Goal: Use online tool/utility: Utilize a website feature to perform a specific function

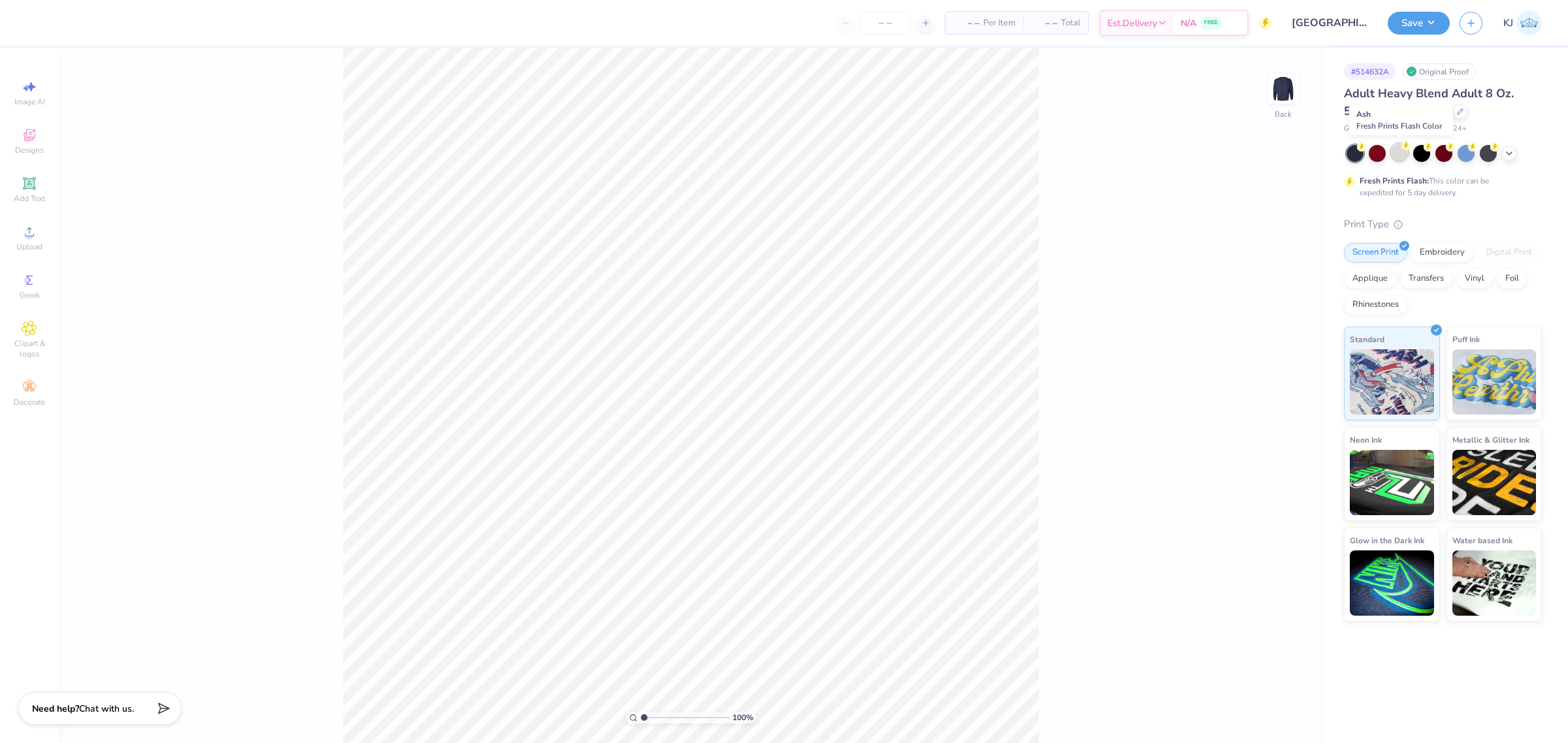
click at [1399, 157] on div at bounding box center [1399, 152] width 17 height 17
drag, startPoint x: 30, startPoint y: 205, endPoint x: 29, endPoint y: 219, distance: 14.0
click at [30, 207] on div "Add Text" at bounding box center [29, 190] width 46 height 39
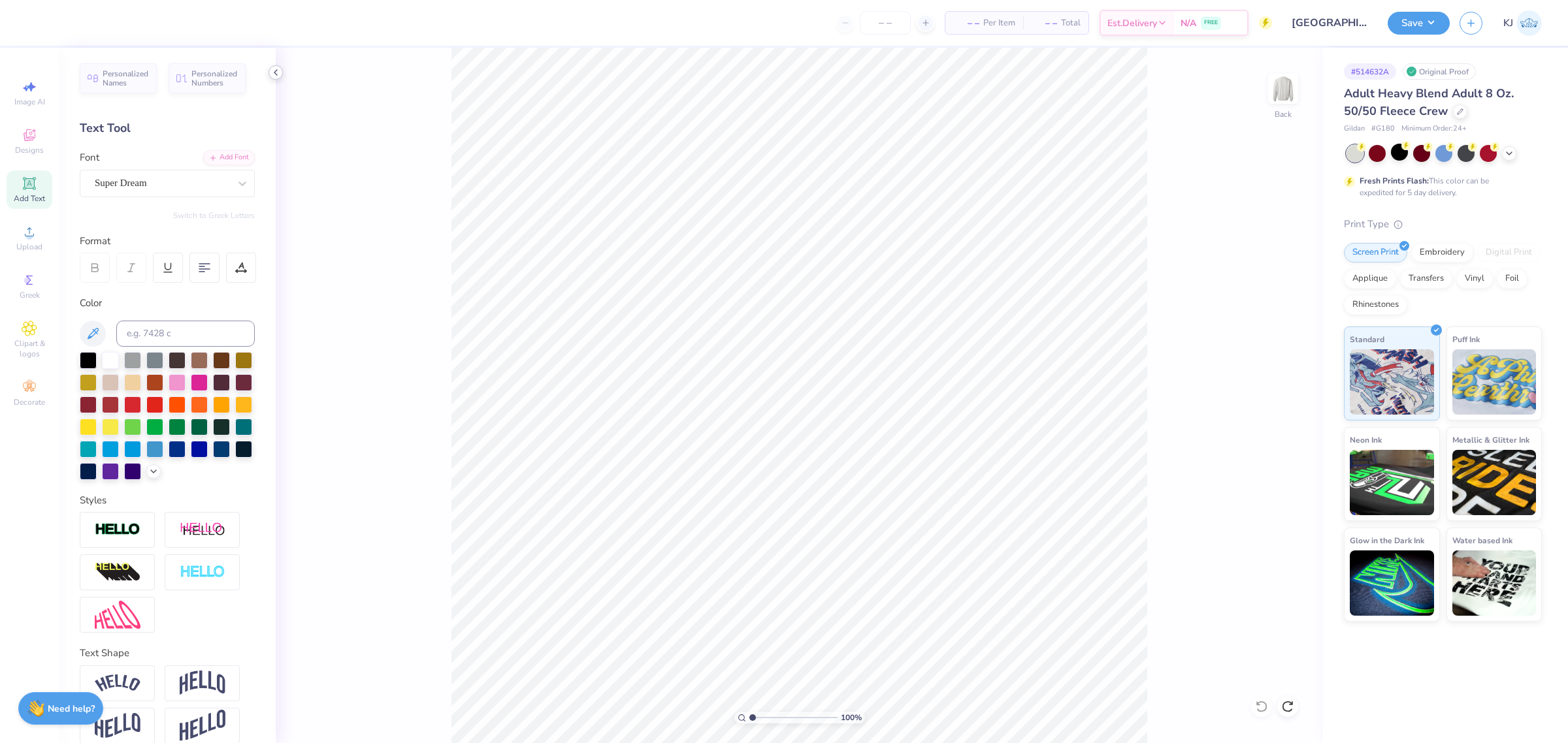
click at [275, 73] on icon at bounding box center [275, 72] width 11 height 11
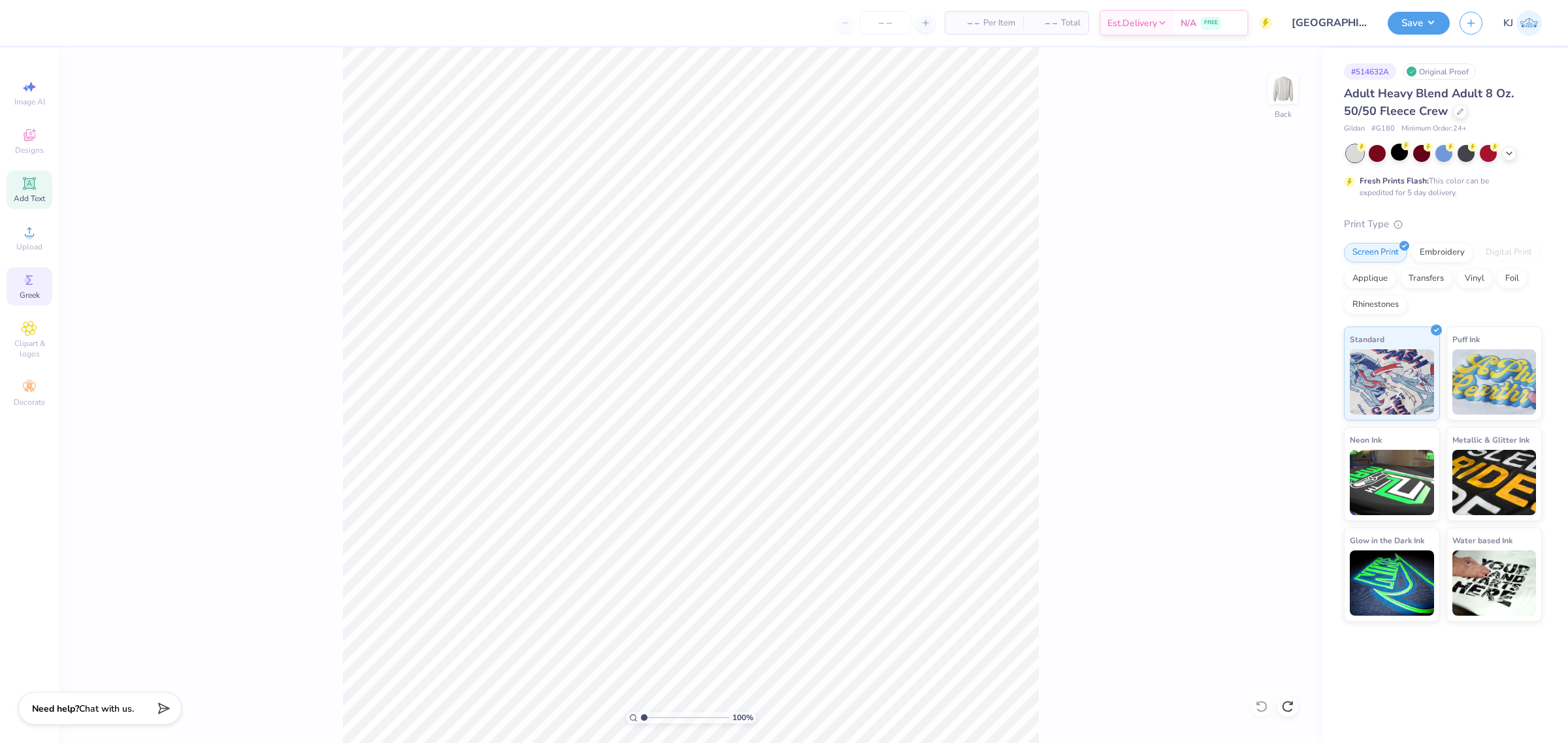
click at [36, 287] on icon at bounding box center [29, 280] width 16 height 16
click at [34, 246] on span "Upload" at bounding box center [29, 247] width 26 height 11
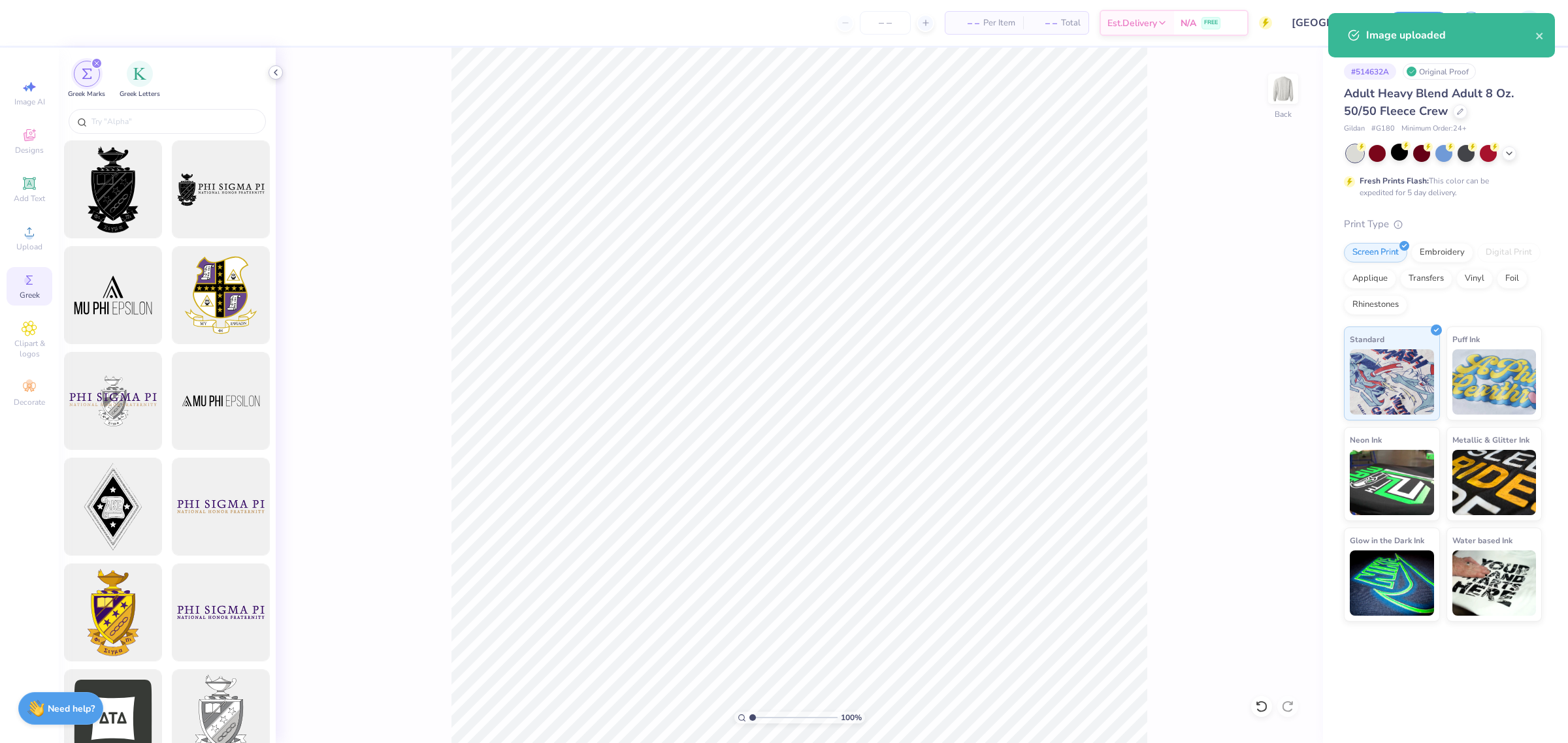
click at [273, 75] on icon at bounding box center [275, 72] width 11 height 11
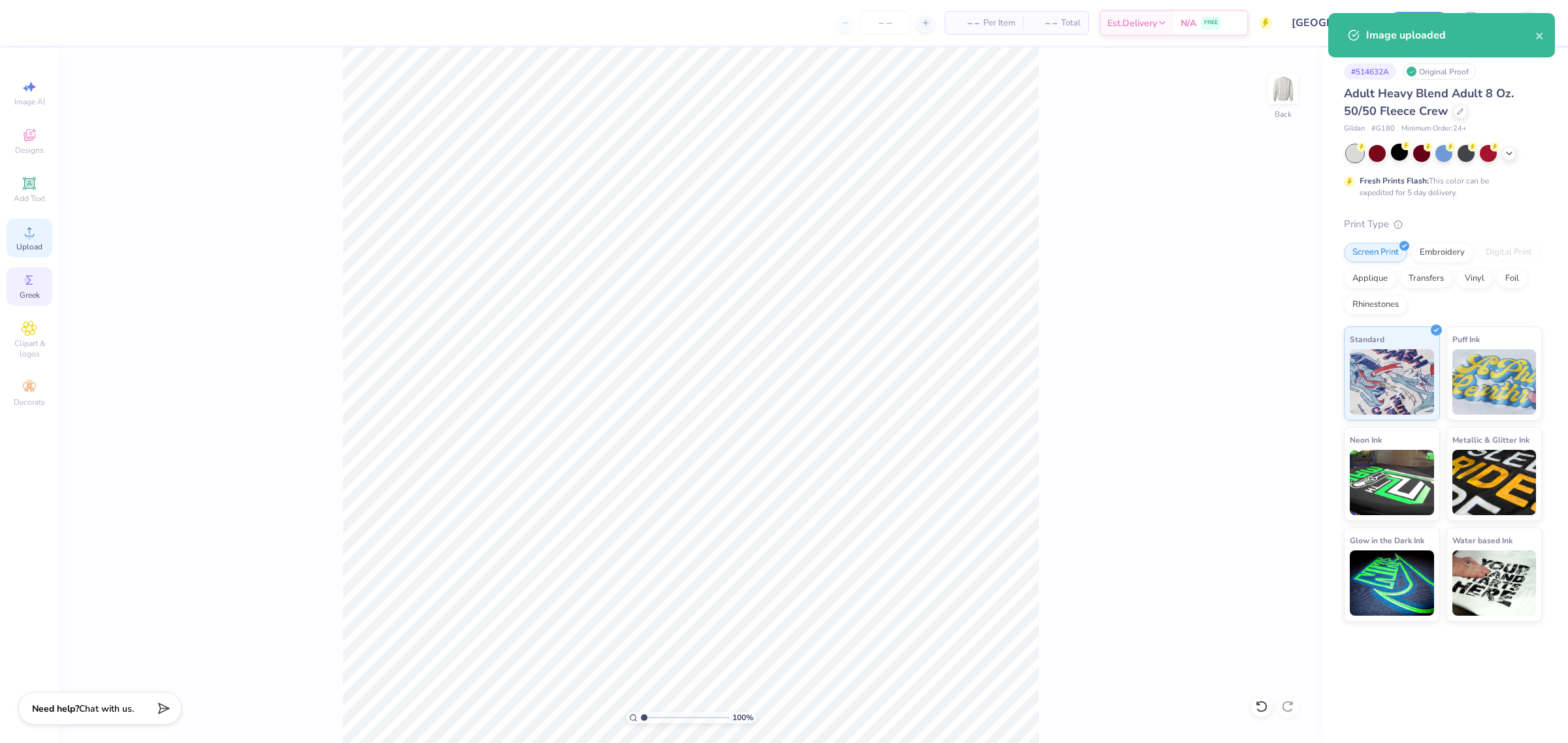
click at [14, 226] on div "Upload" at bounding box center [29, 238] width 46 height 39
click at [1255, 337] on input "15.00" at bounding box center [1275, 335] width 47 height 19
type input "11.00"
type input "5.18"
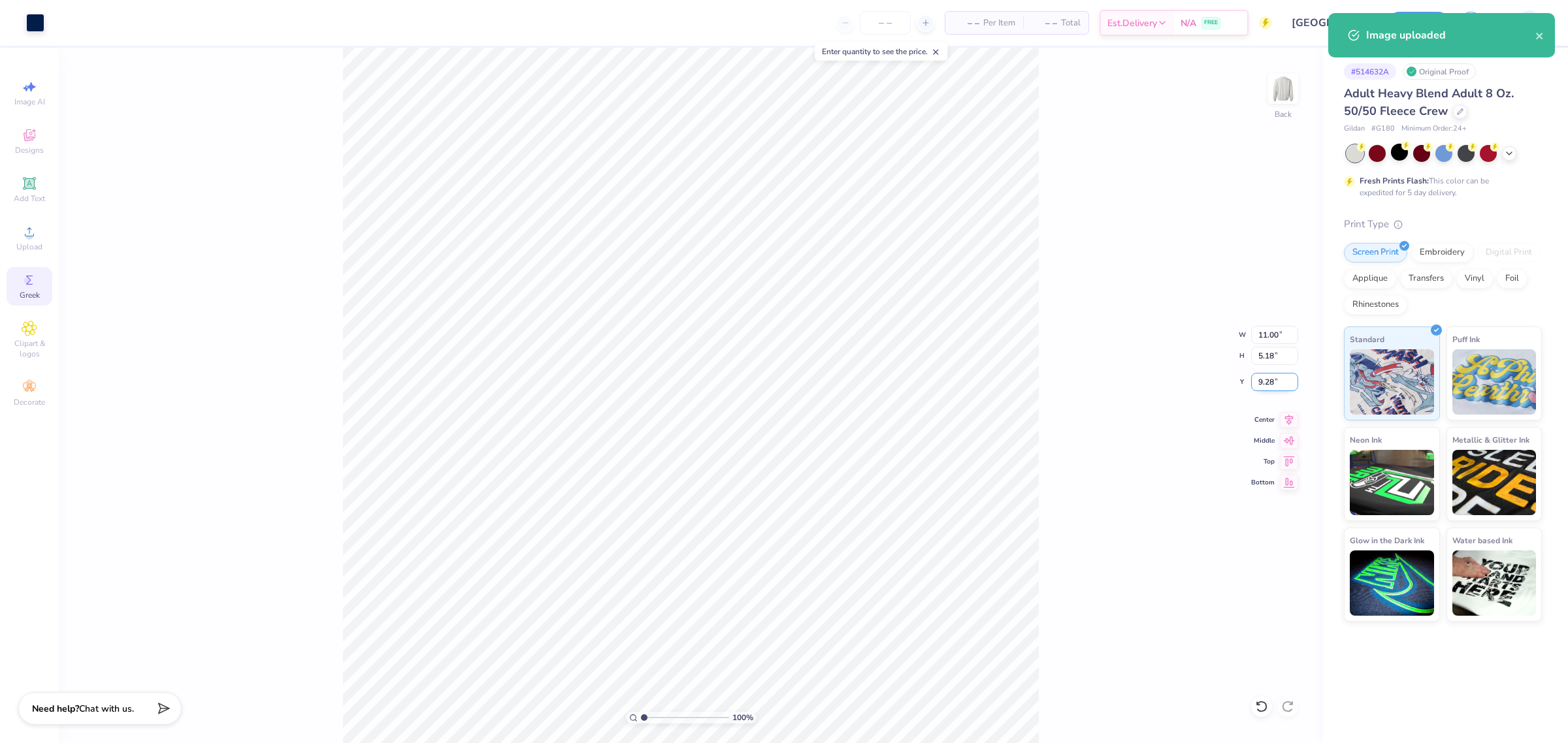
click at [1266, 384] on input "9.28" at bounding box center [1275, 382] width 47 height 19
type input "2"
type input "3.00"
click at [1265, 338] on input "11.00" at bounding box center [1275, 335] width 47 height 19
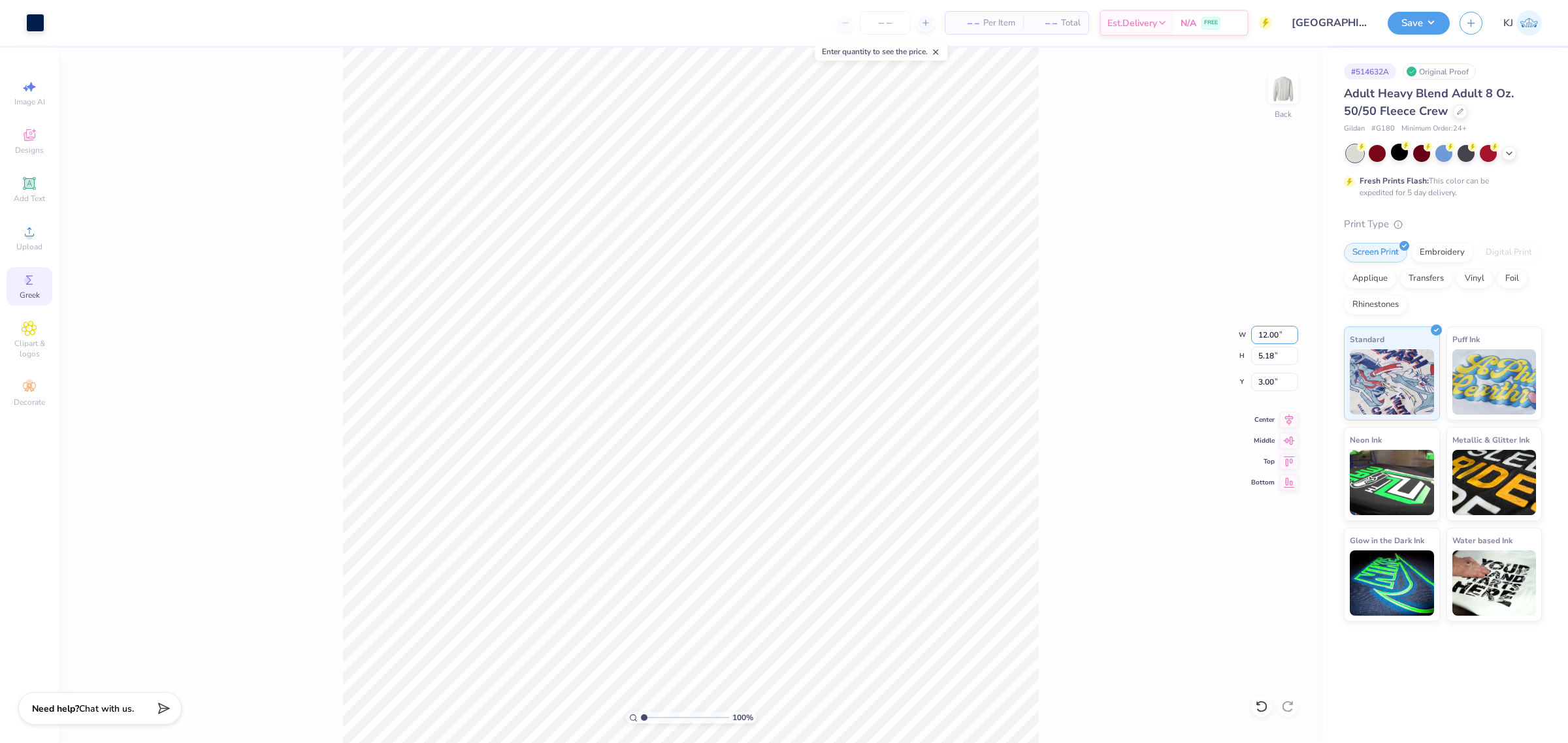
type input "12.00"
type input "5.66"
click at [1254, 380] on input "2.76" at bounding box center [1275, 382] width 47 height 19
type input "3.00"
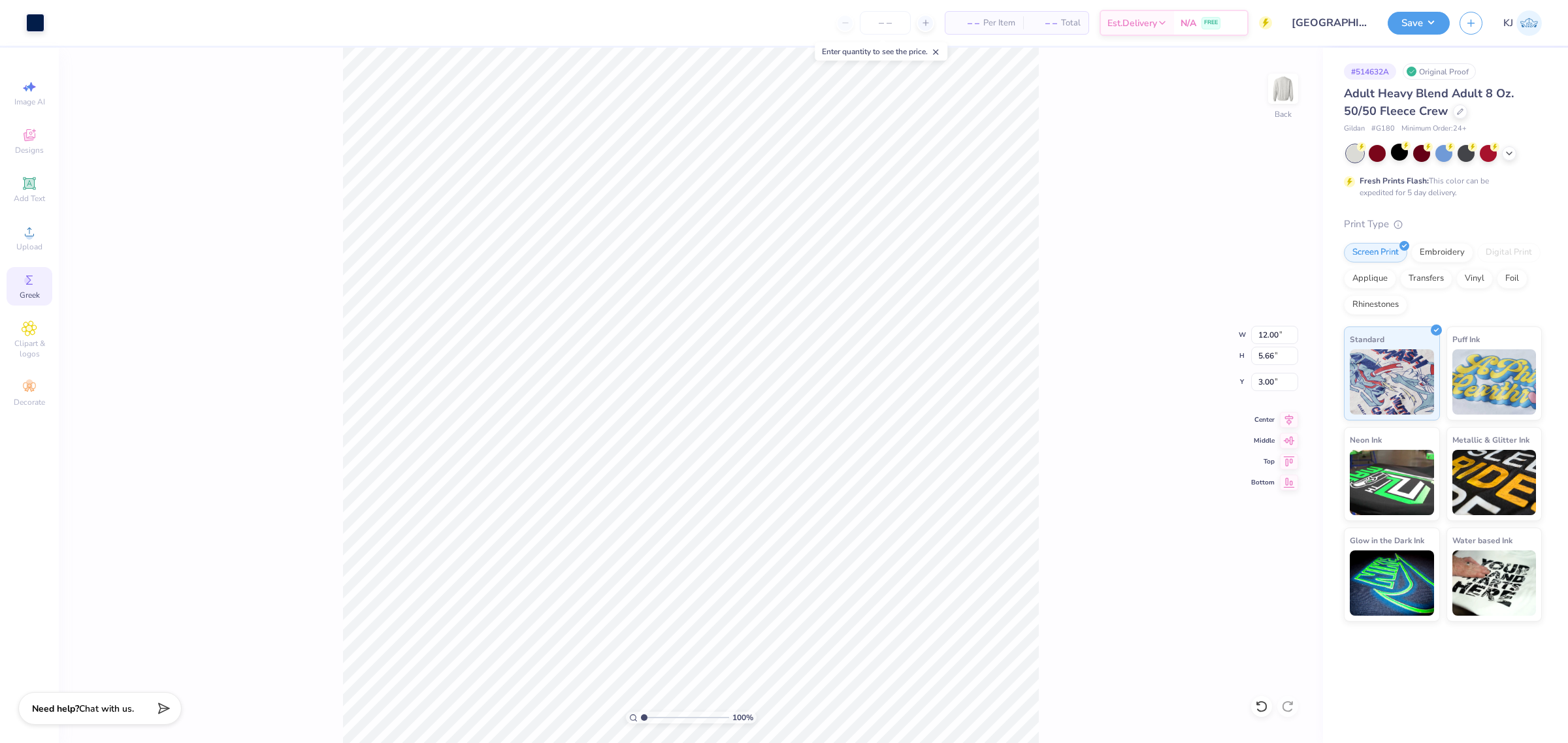
click at [1102, 292] on div "100 % Back W 12.00 12.00 " H 5.66 5.66 " Y 3.00 3.00 " Center Middle Top Bottom" at bounding box center [690, 395] width 1264 height 696
click at [20, 235] on div "Upload" at bounding box center [29, 238] width 46 height 39
click at [1261, 330] on input "15.00" at bounding box center [1275, 335] width 47 height 19
type input "12.00"
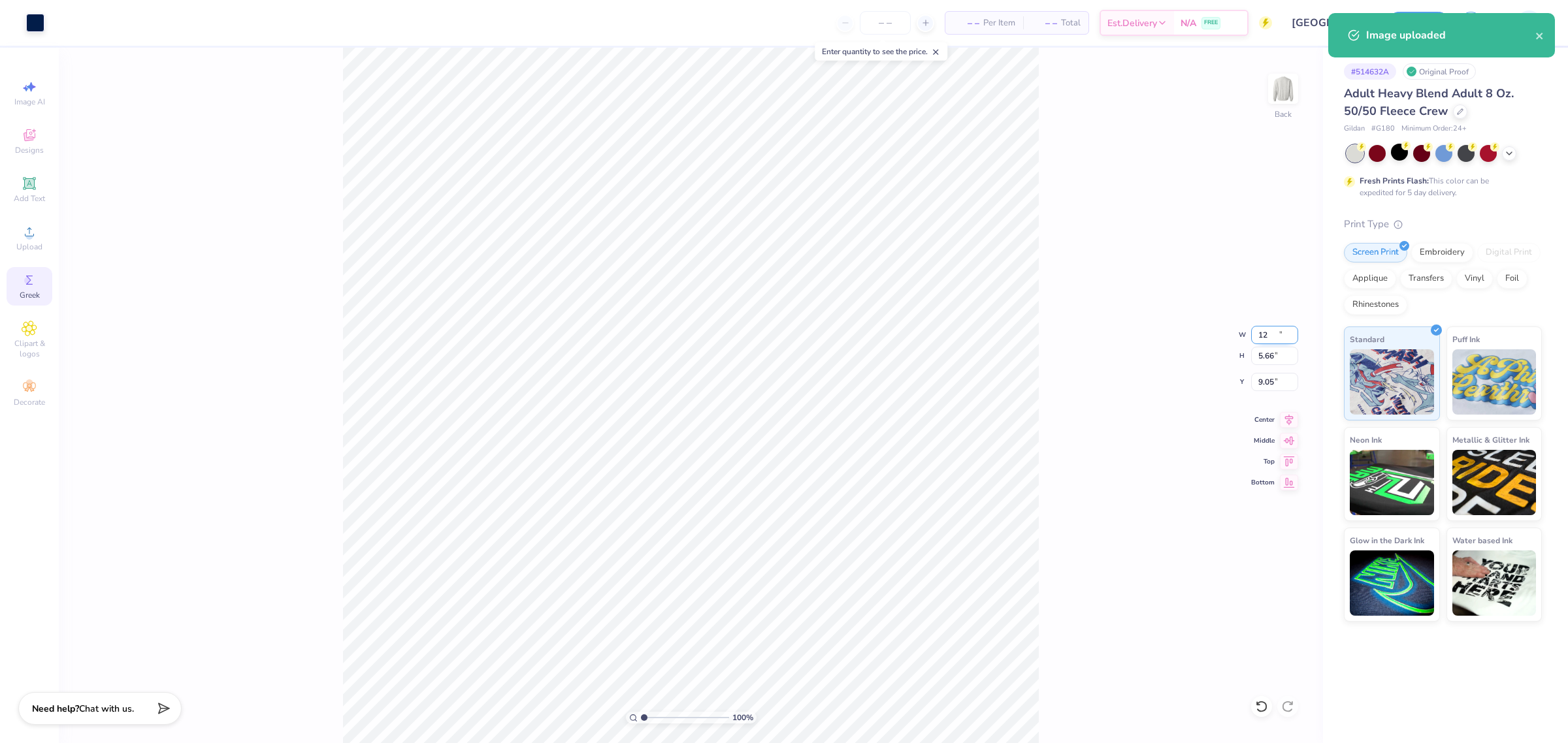
type input "5.66"
click at [1265, 384] on input "9.05" at bounding box center [1275, 382] width 47 height 19
type input "3.00"
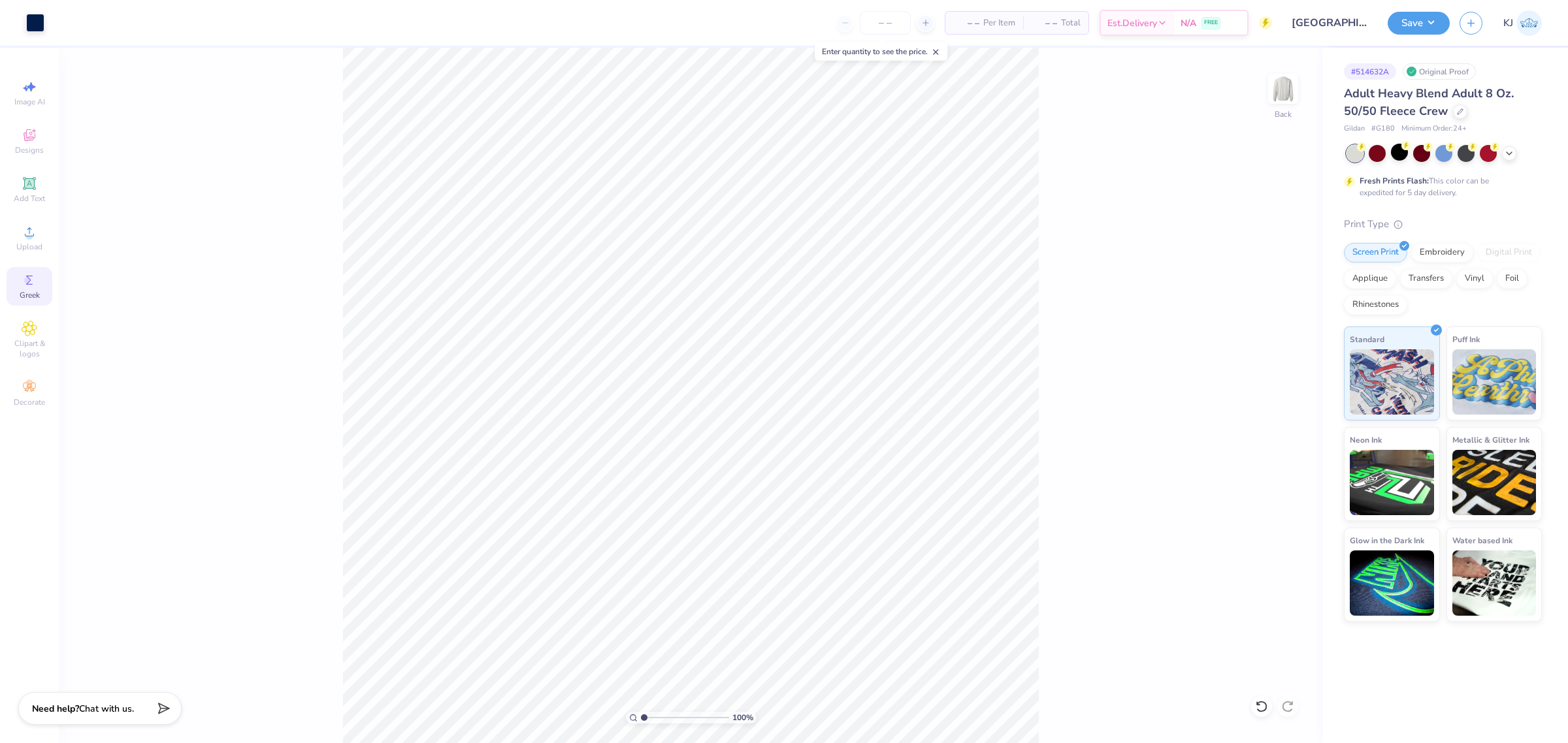
drag, startPoint x: 1432, startPoint y: 21, endPoint x: 1429, endPoint y: 36, distance: 15.3
click at [1433, 23] on button "Save" at bounding box center [1418, 23] width 62 height 23
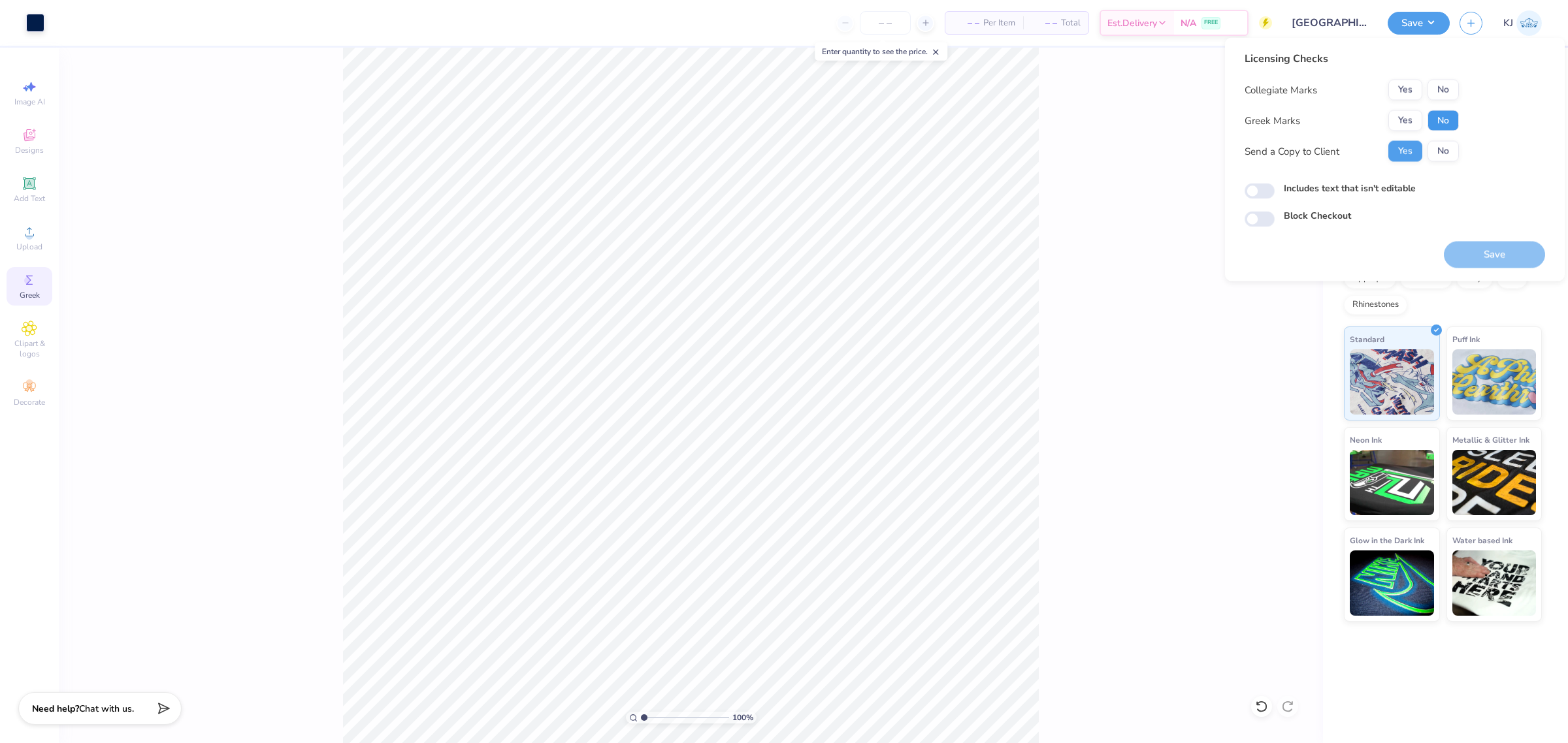
click at [1437, 116] on button "No" at bounding box center [1443, 120] width 31 height 21
click at [1413, 85] on button "Yes" at bounding box center [1405, 89] width 34 height 21
click at [1484, 253] on button "Save" at bounding box center [1494, 255] width 102 height 26
